Goal: Information Seeking & Learning: Understand process/instructions

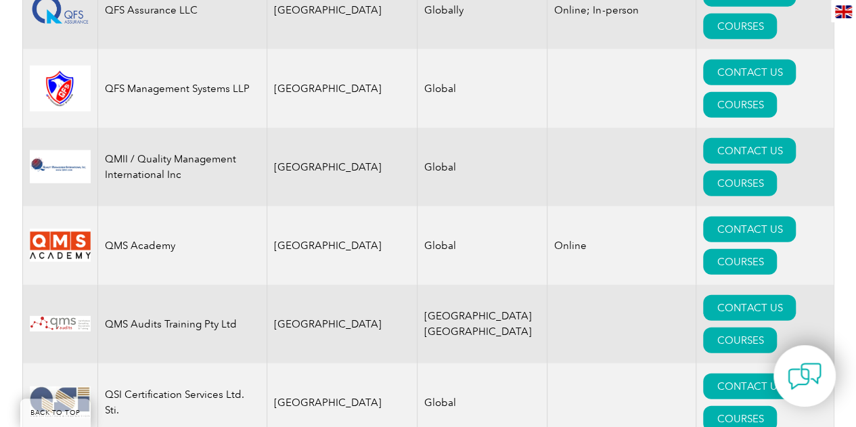
scroll to position [17046, 0]
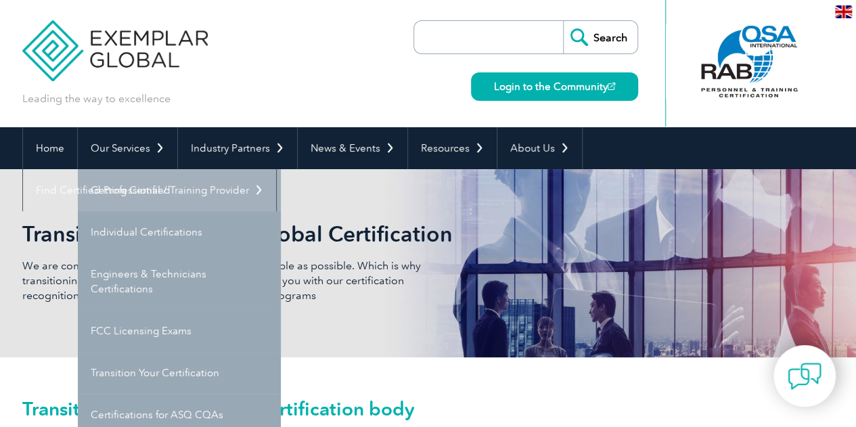
click at [142, 183] on link "Getting Certified" at bounding box center [179, 190] width 203 height 42
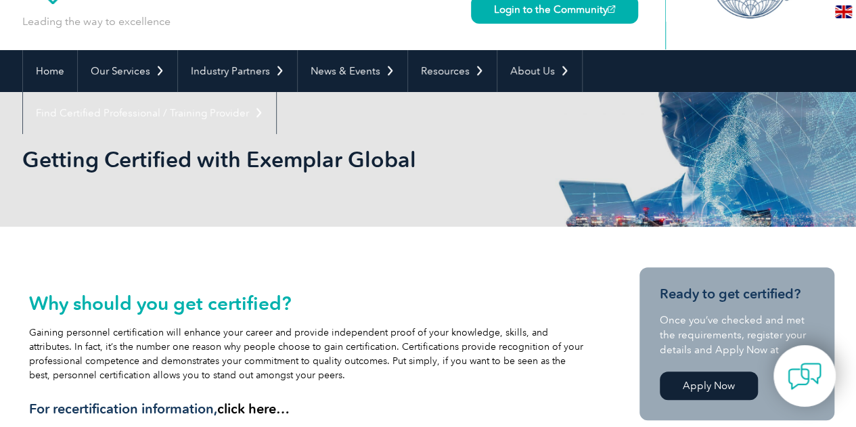
scroll to position [108, 0]
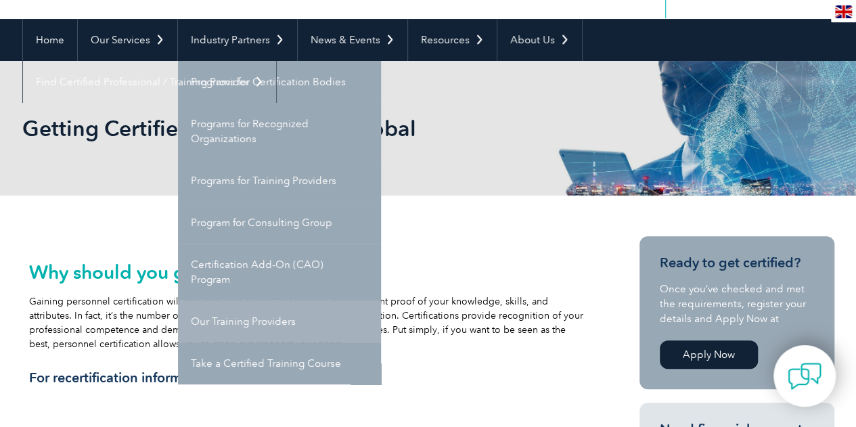
click at [255, 317] on link "Our Training Providers" at bounding box center [279, 321] width 203 height 42
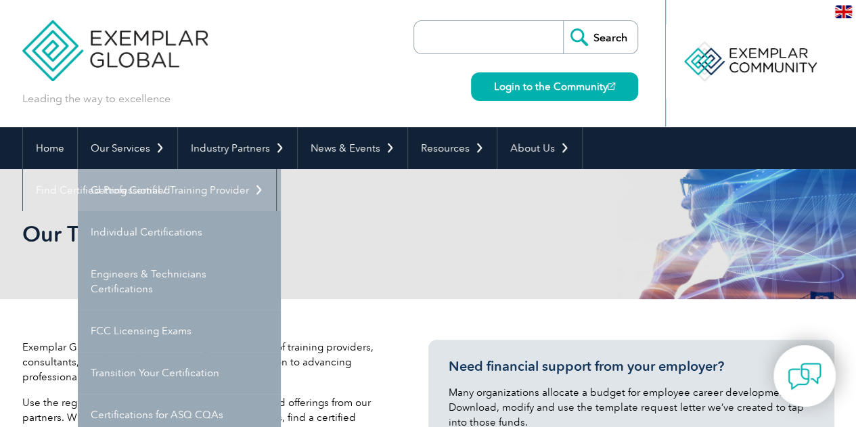
click at [135, 196] on link "Getting Certified" at bounding box center [179, 190] width 203 height 42
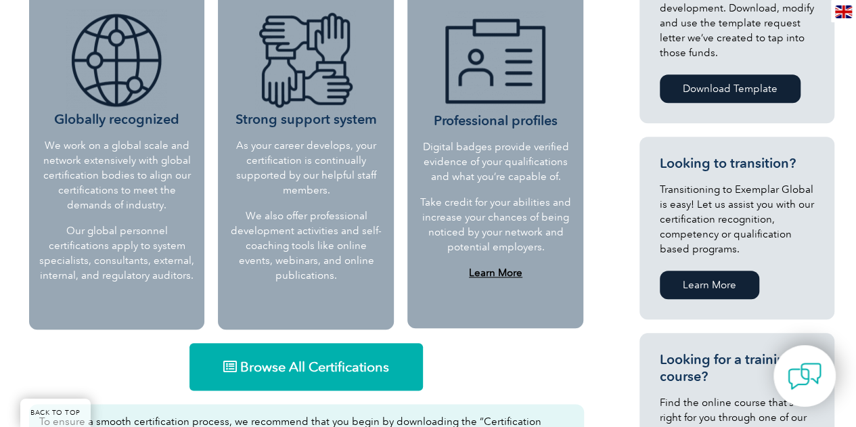
scroll to position [623, 0]
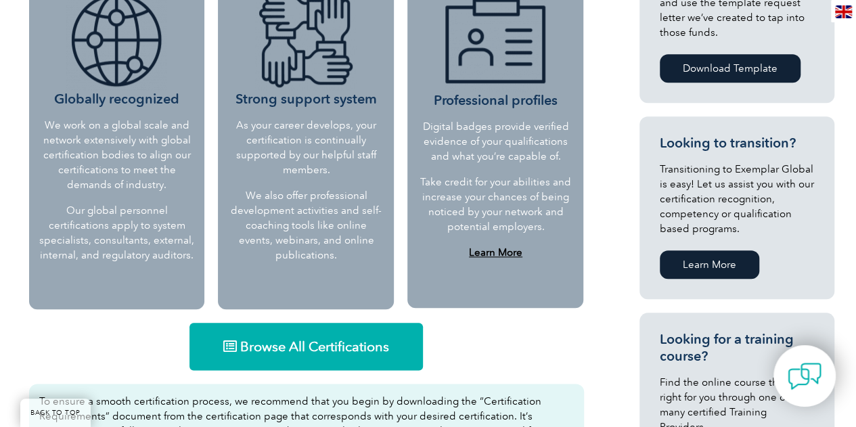
click at [305, 336] on link "Browse All Certifications" at bounding box center [305, 346] width 233 height 47
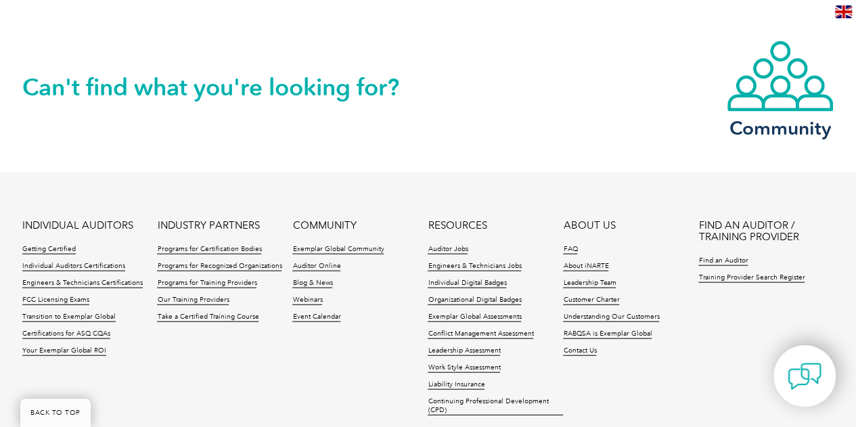
scroll to position [1425, 0]
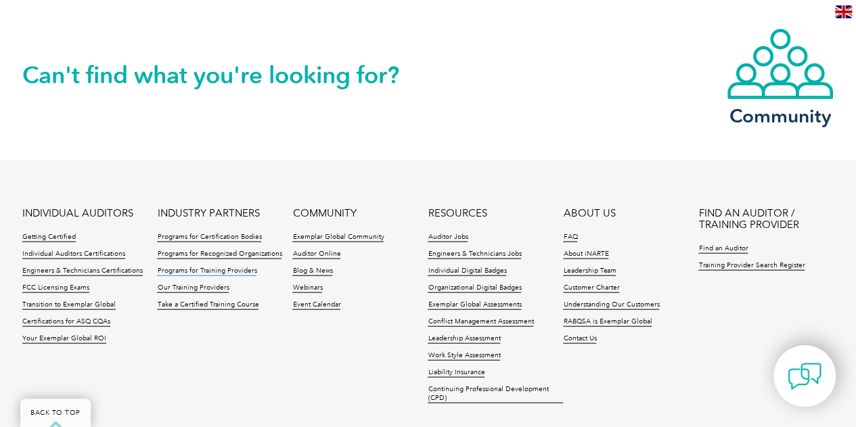
click at [218, 270] on link "Programs for Training Providers" at bounding box center [206, 271] width 99 height 9
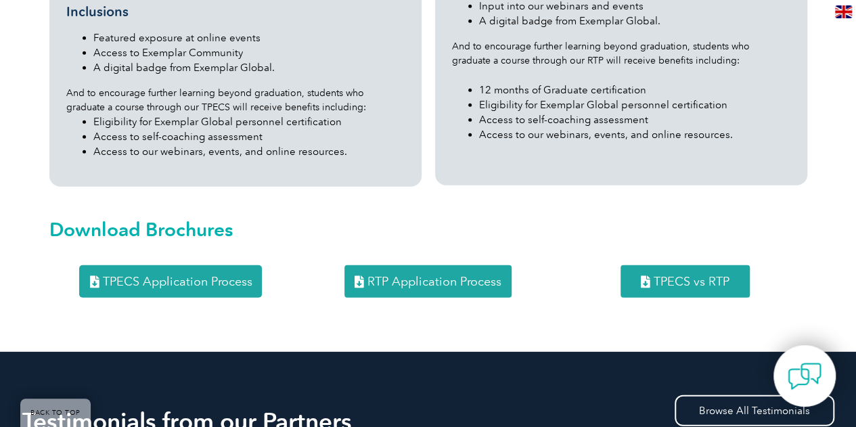
scroll to position [1759, 0]
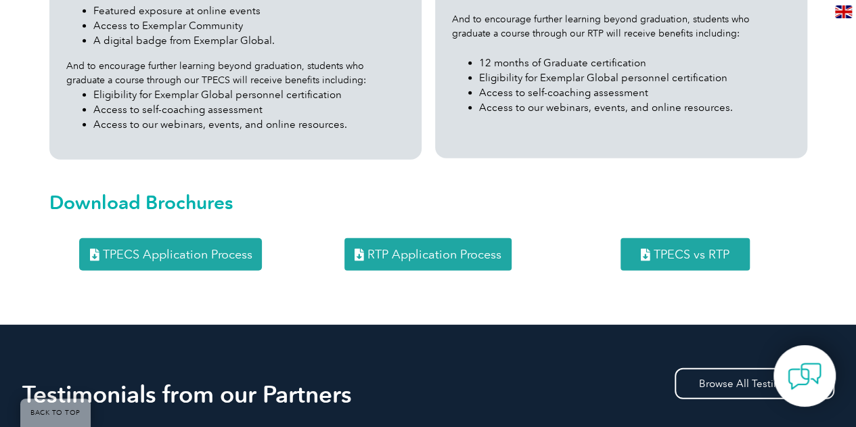
click at [439, 238] on link "RTP Application Process" at bounding box center [427, 254] width 167 height 32
